Goal: Navigation & Orientation: Find specific page/section

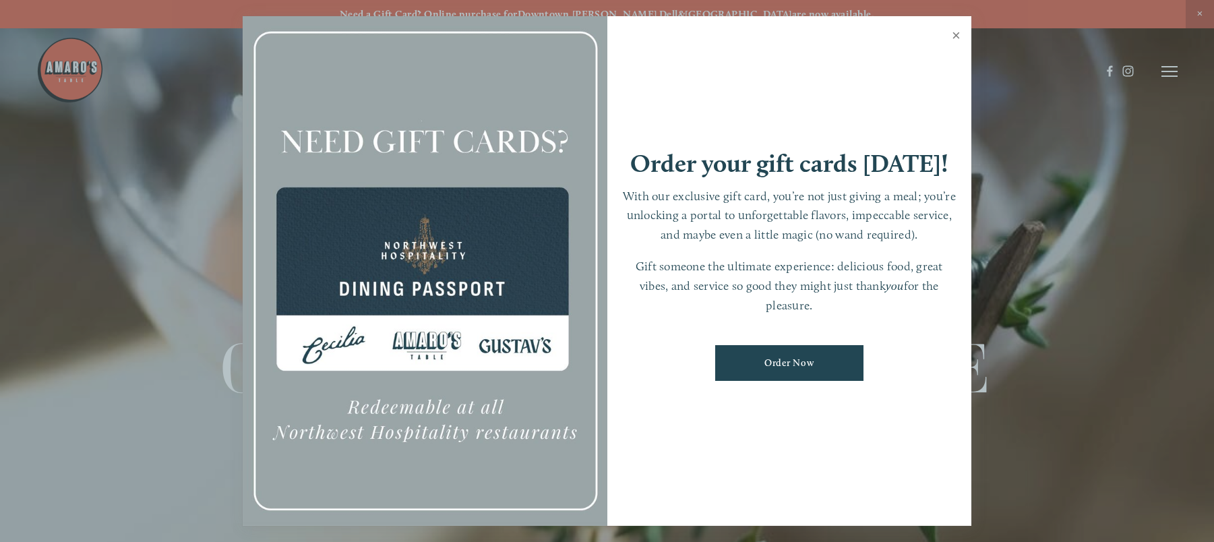
click at [959, 34] on link "Close" at bounding box center [956, 37] width 26 height 38
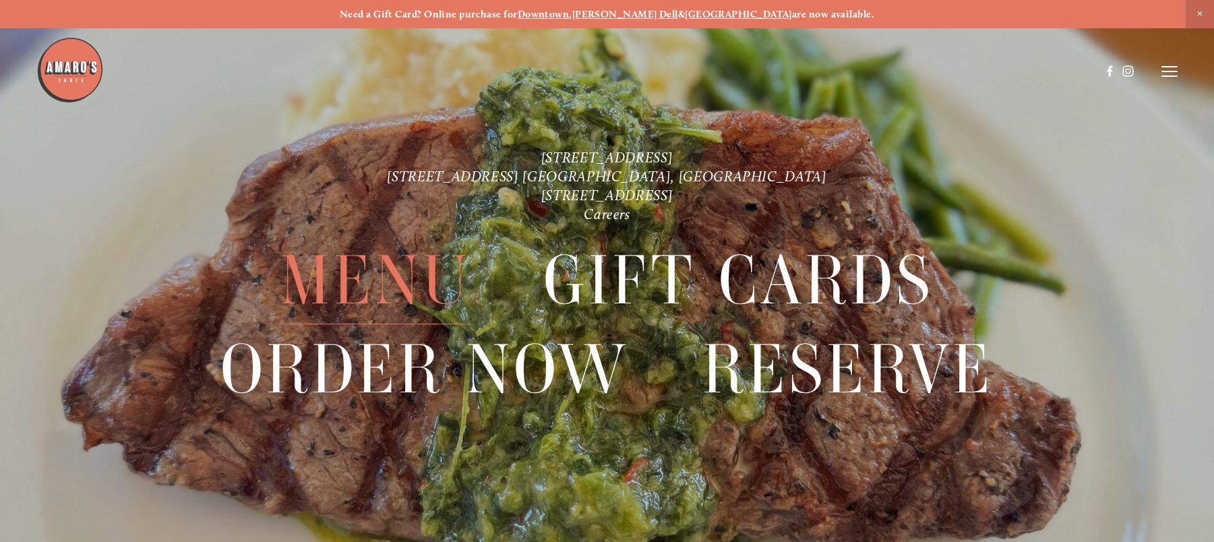
click at [379, 275] on span "Menu" at bounding box center [375, 281] width 190 height 88
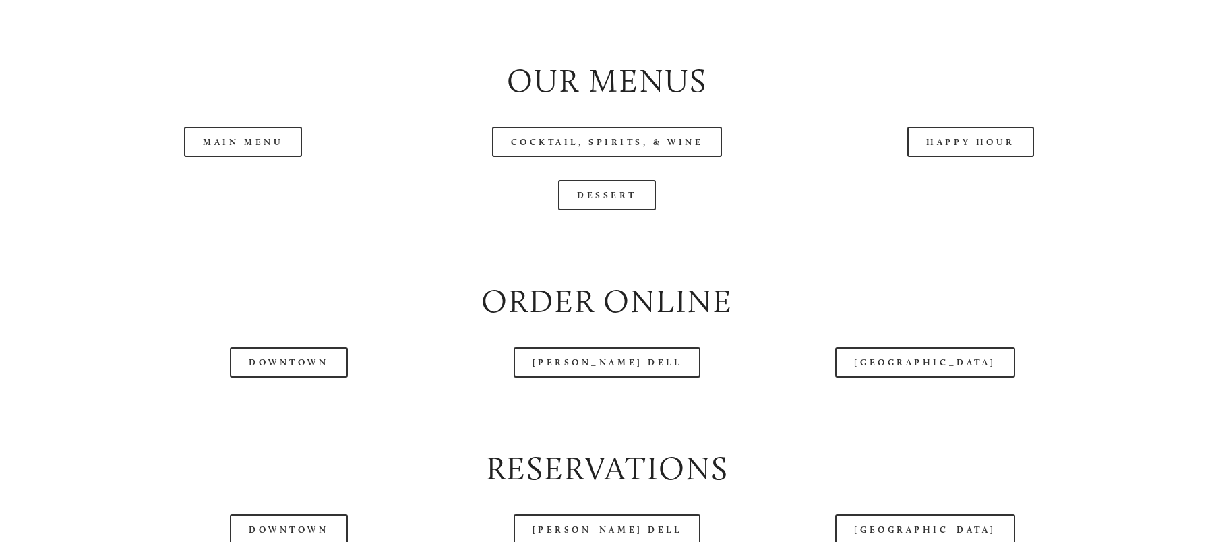
scroll to position [1483, 0]
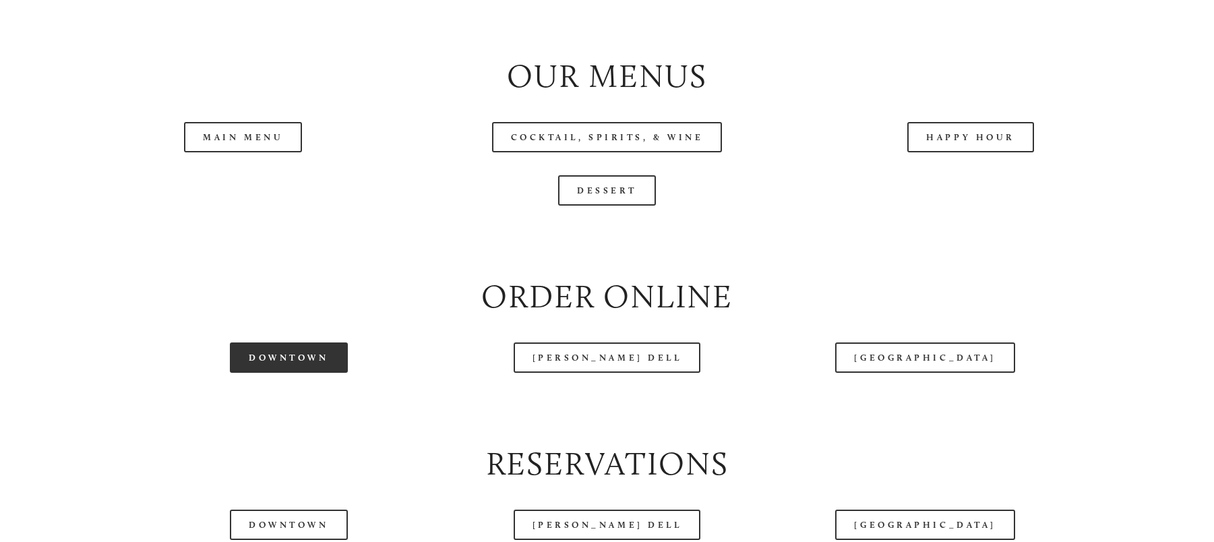
click at [276, 373] on link "Downtown" at bounding box center [288, 357] width 117 height 30
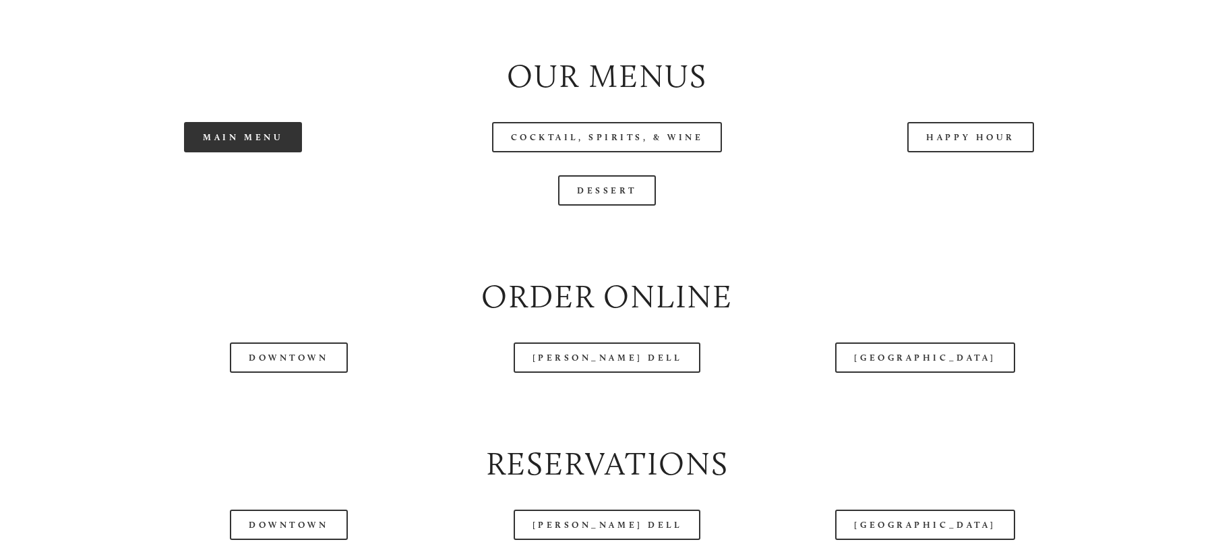
click at [255, 152] on link "Main Menu" at bounding box center [243, 137] width 118 height 30
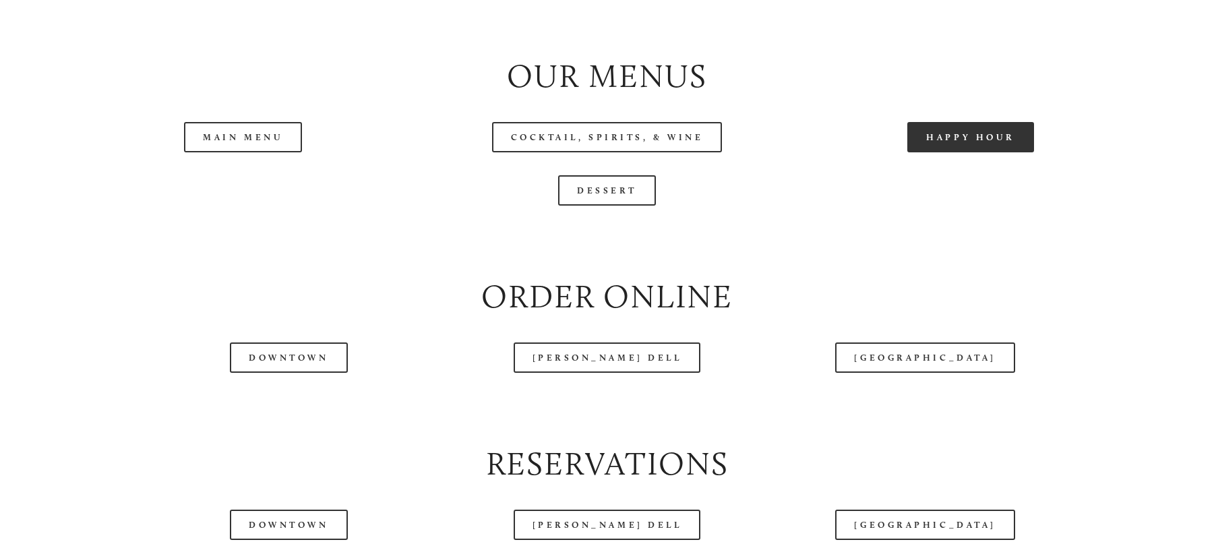
click at [970, 152] on link "Happy Hour" at bounding box center [970, 137] width 127 height 30
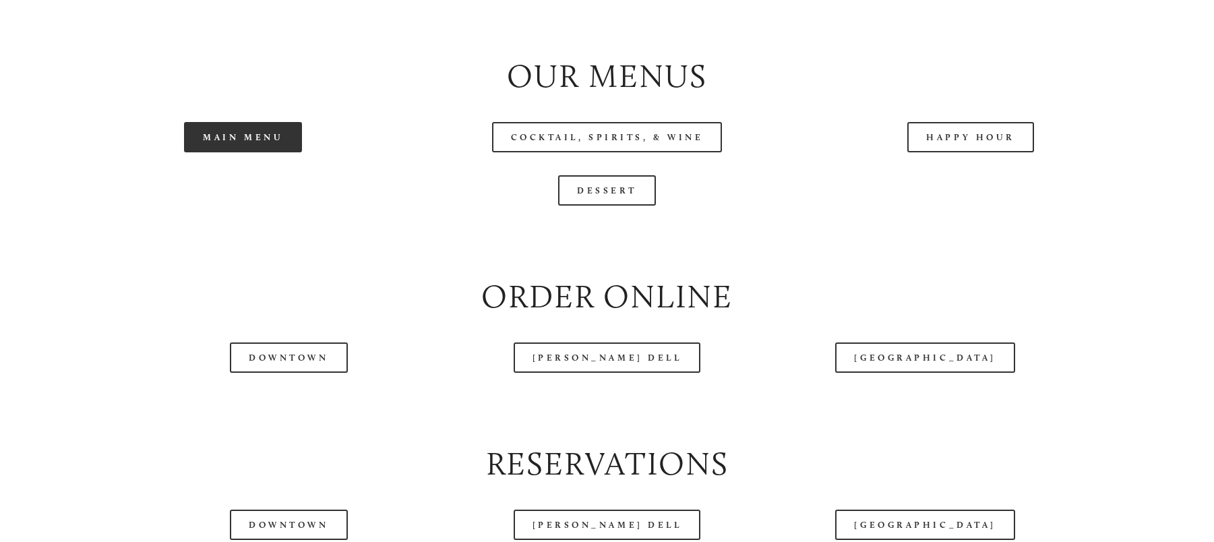
click at [222, 152] on link "Main Menu" at bounding box center [243, 137] width 118 height 30
